Goal: Task Accomplishment & Management: Manage account settings

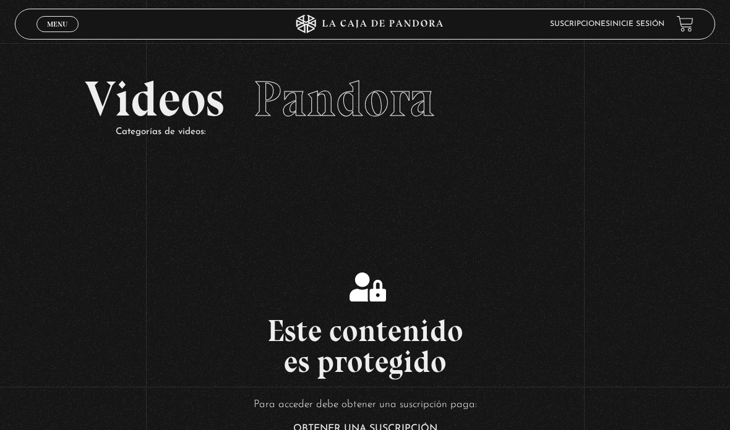
click at [623, 28] on link "Inicie sesión" at bounding box center [637, 23] width 54 height 7
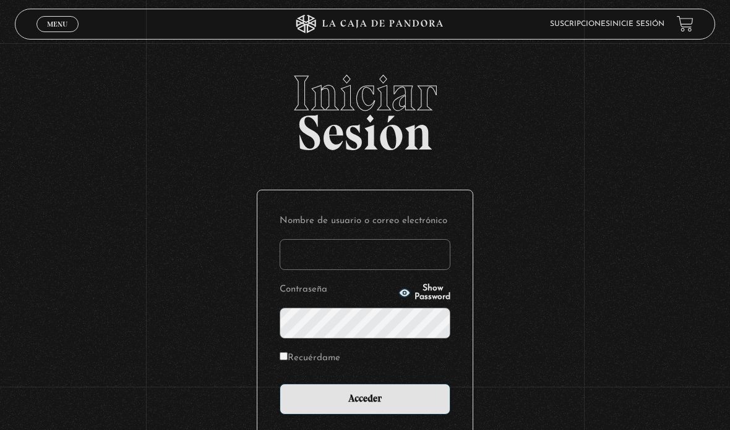
click at [397, 254] on input "Nombre de usuario o correo electrónico" at bounding box center [365, 254] width 171 height 31
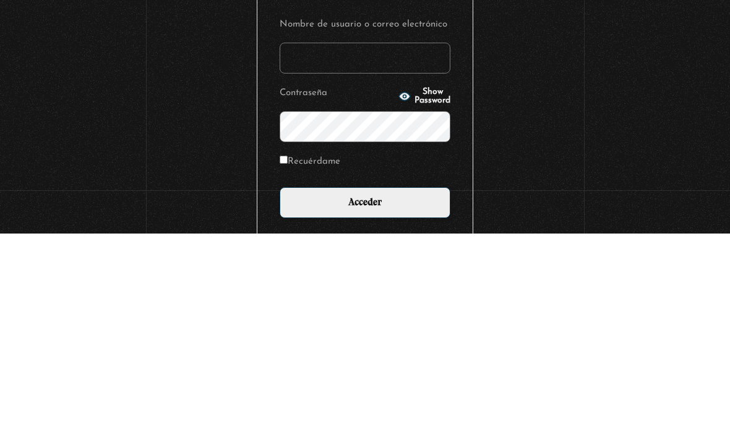
scroll to position [119, 0]
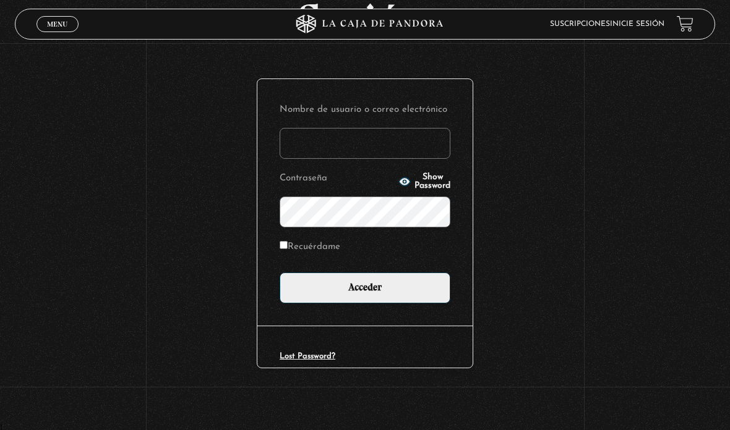
type input "ansonymendezsuarez@gmail.com"
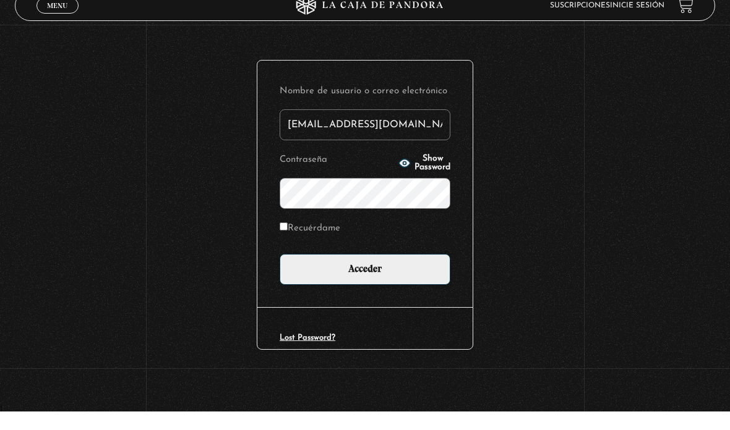
click at [365, 273] on input "Acceder" at bounding box center [365, 288] width 171 height 31
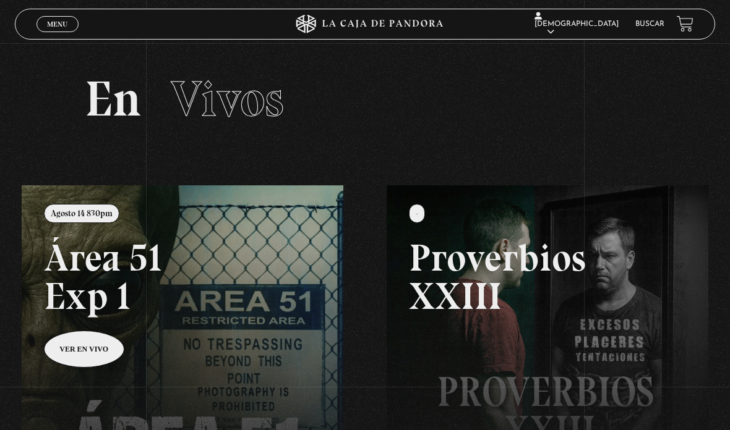
click at [46, 20] on link "Menu Cerrar" at bounding box center [57, 24] width 42 height 16
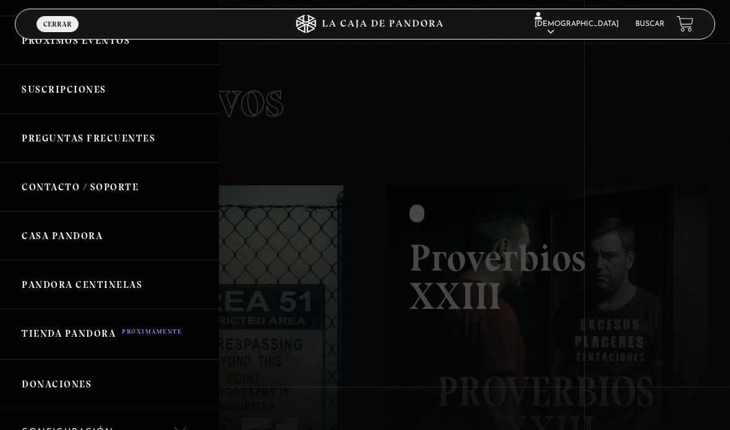
scroll to position [211, 0]
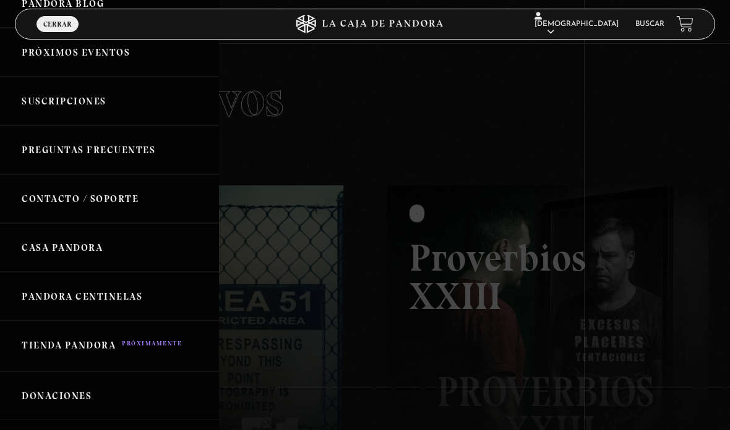
click at [30, 244] on link "Casa Pandora" at bounding box center [109, 247] width 219 height 49
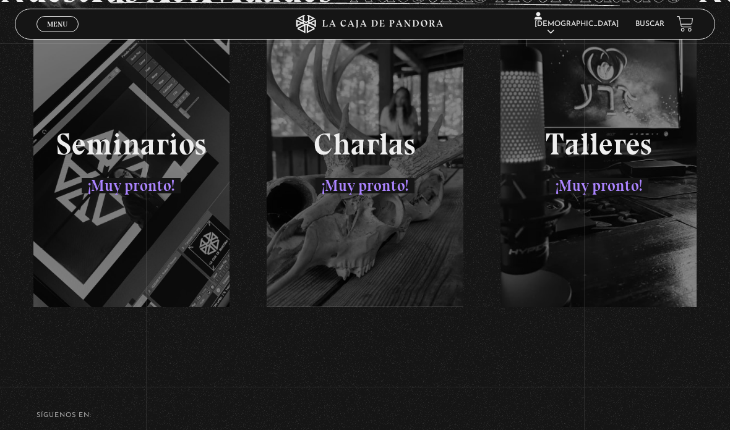
scroll to position [2028, 0]
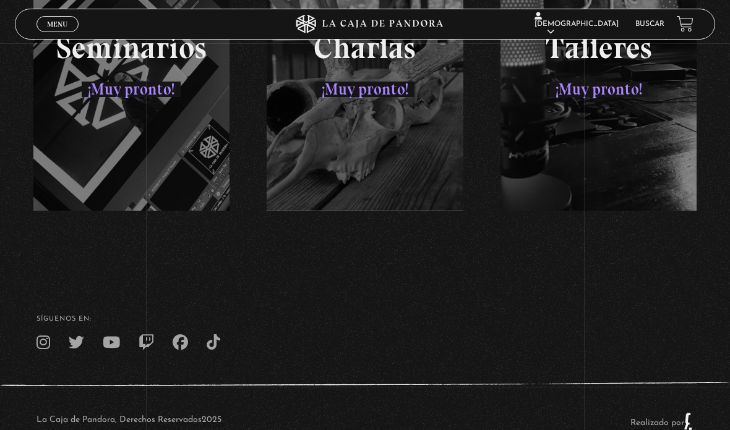
click at [55, 23] on span "Menu" at bounding box center [57, 23] width 20 height 7
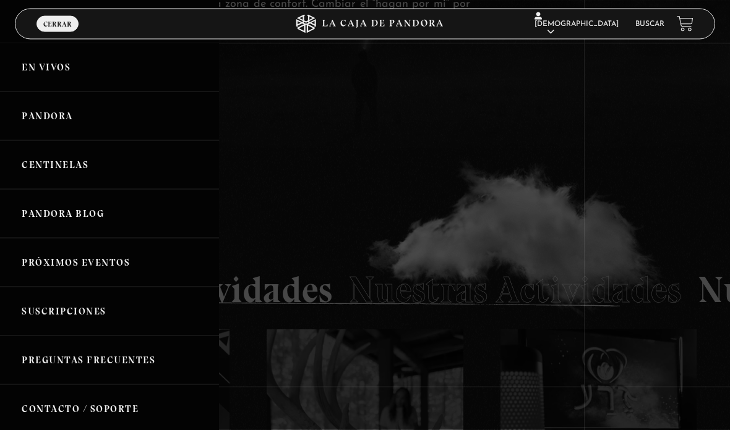
scroll to position [1631, 0]
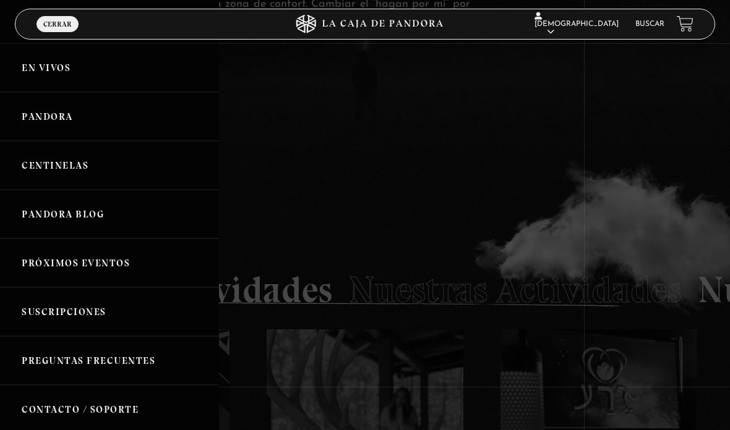
click at [43, 70] on link "En vivos" at bounding box center [109, 67] width 219 height 49
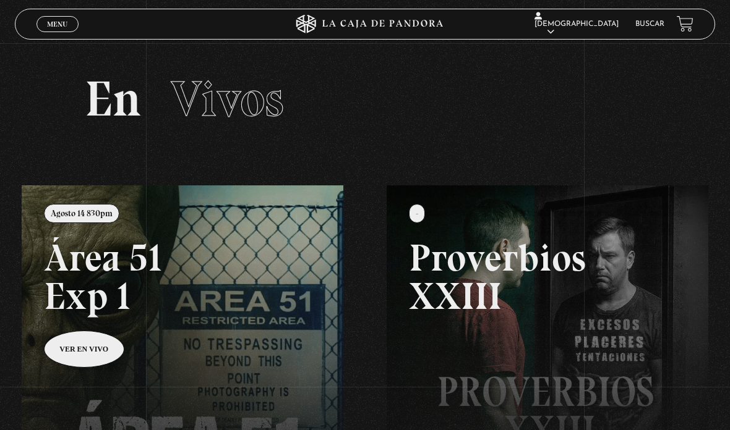
click at [56, 25] on span "Menu" at bounding box center [57, 23] width 20 height 7
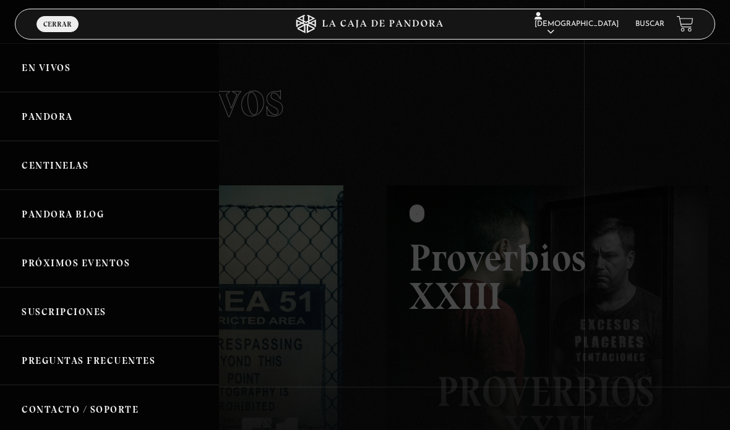
click at [45, 113] on link "Pandora" at bounding box center [109, 116] width 219 height 49
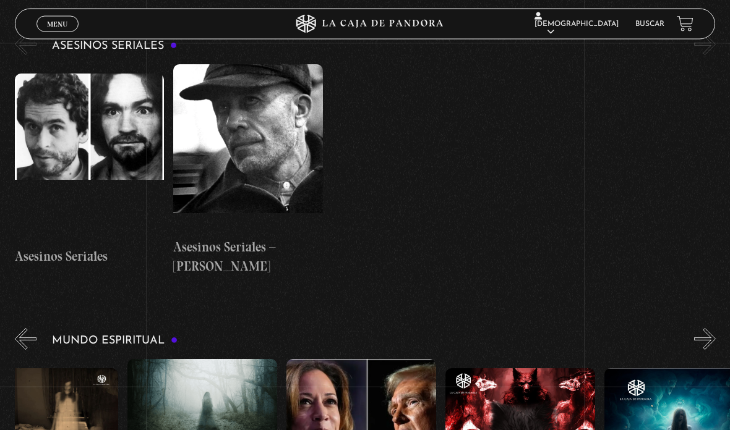
scroll to position [3032, 0]
